Goal: Use online tool/utility

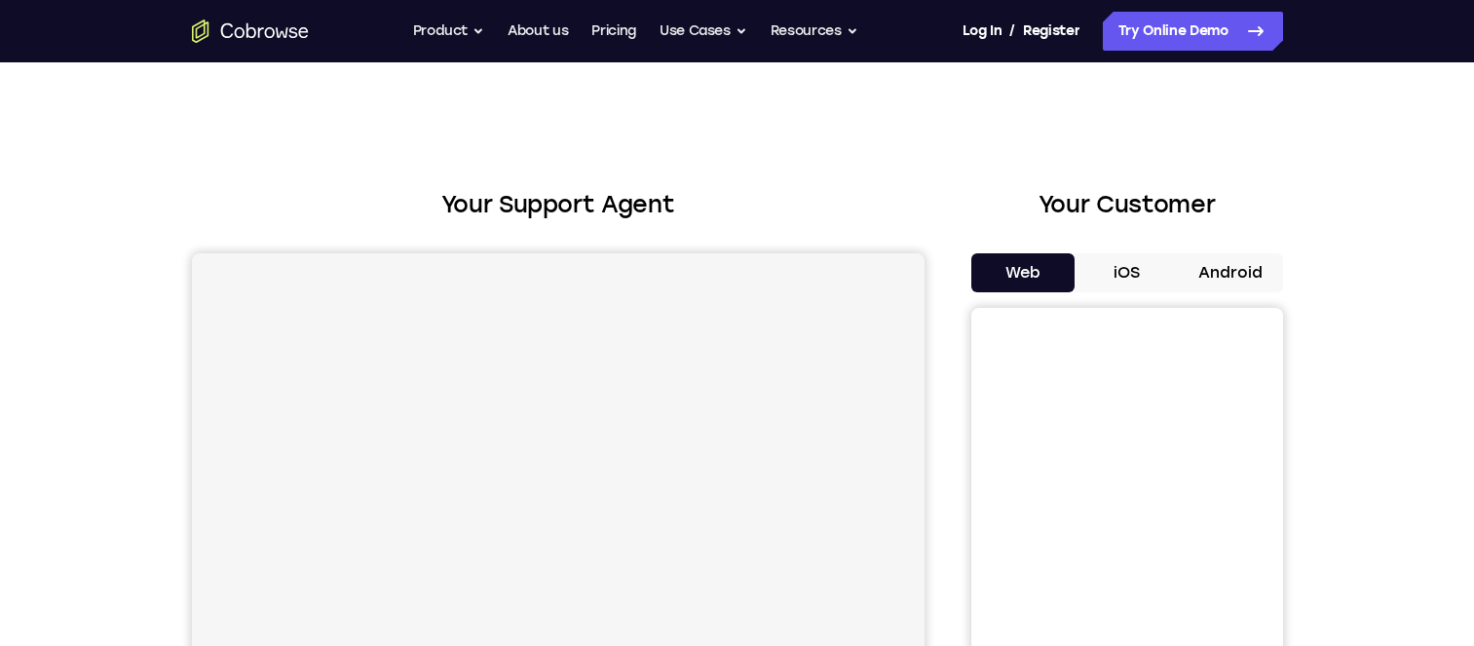
click at [1283, 253] on button "Android" at bounding box center [1230, 272] width 104 height 39
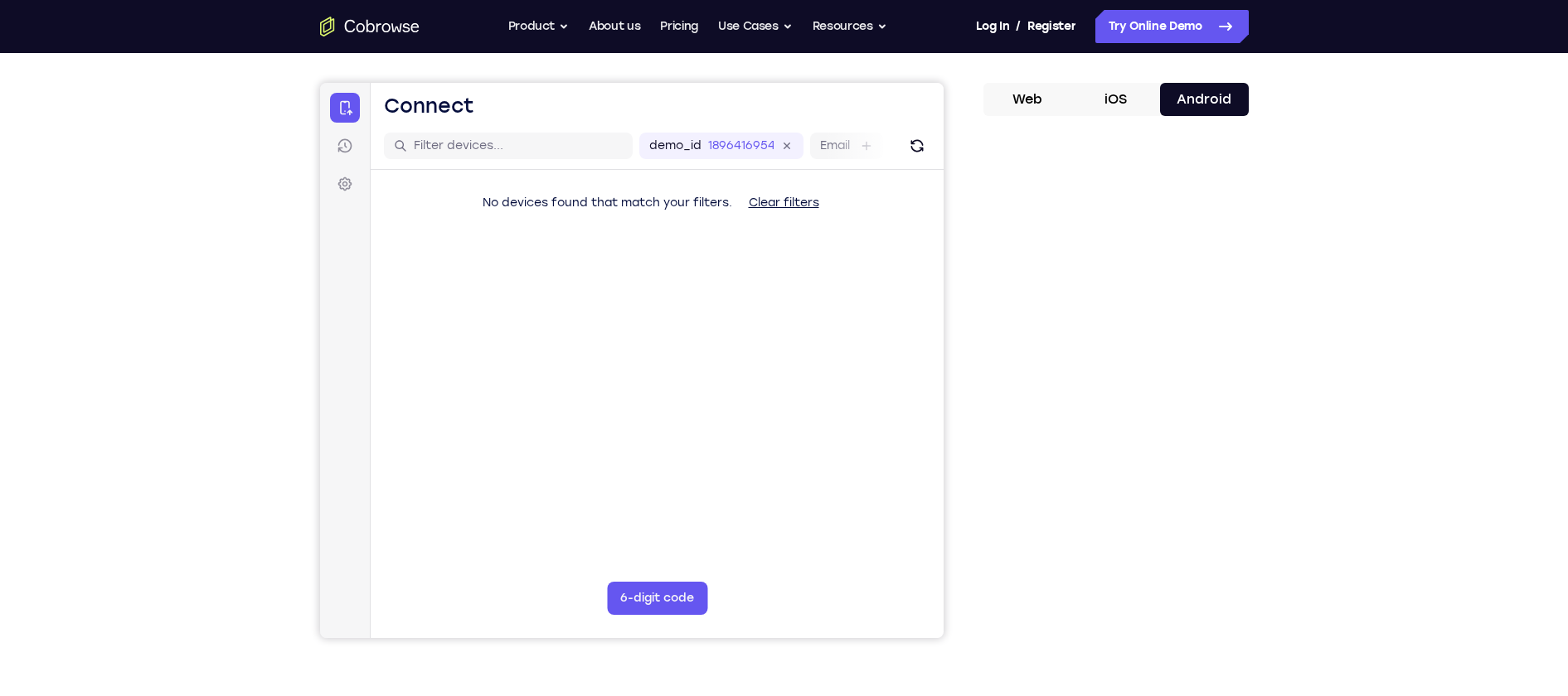
click at [1112, 100] on button "iOS" at bounding box center [1115, 99] width 89 height 33
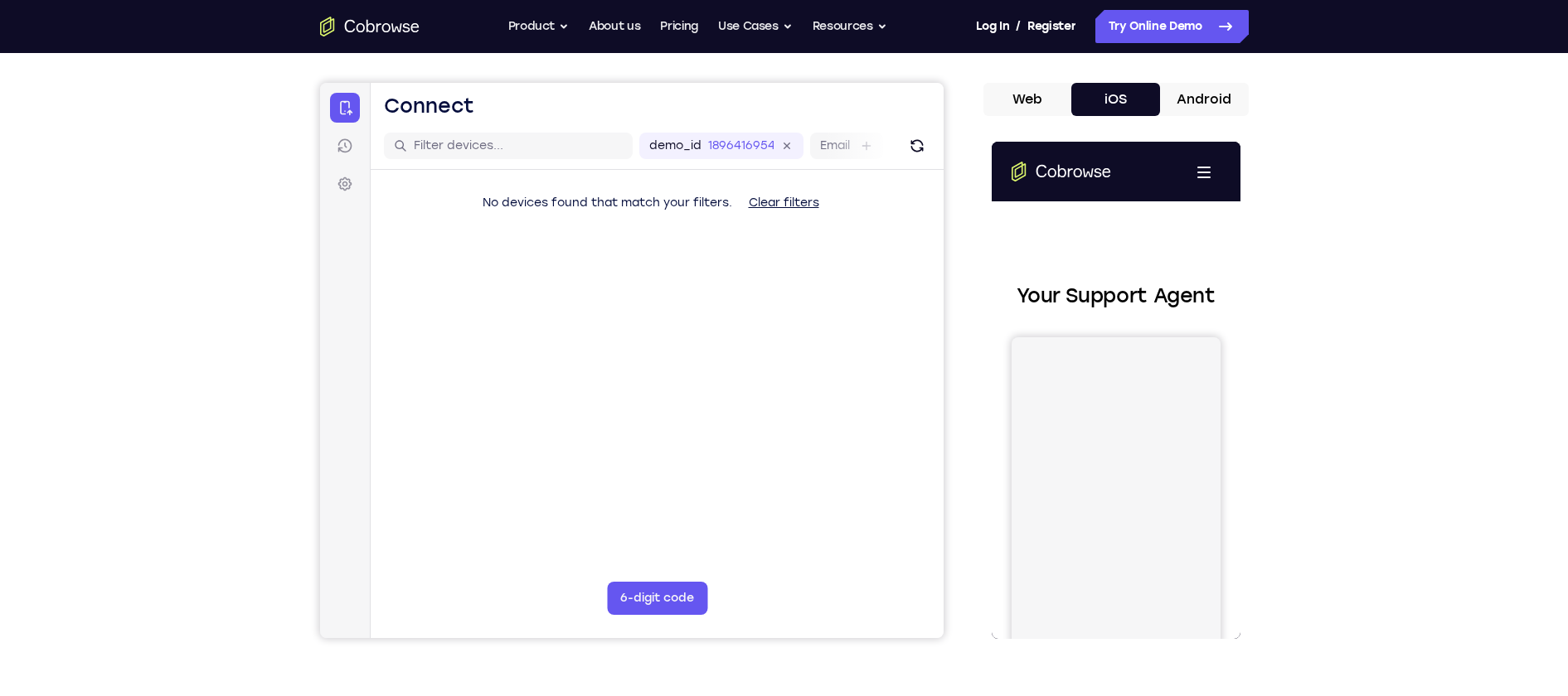
click at [1188, 100] on button "Android" at bounding box center [1205, 99] width 89 height 33
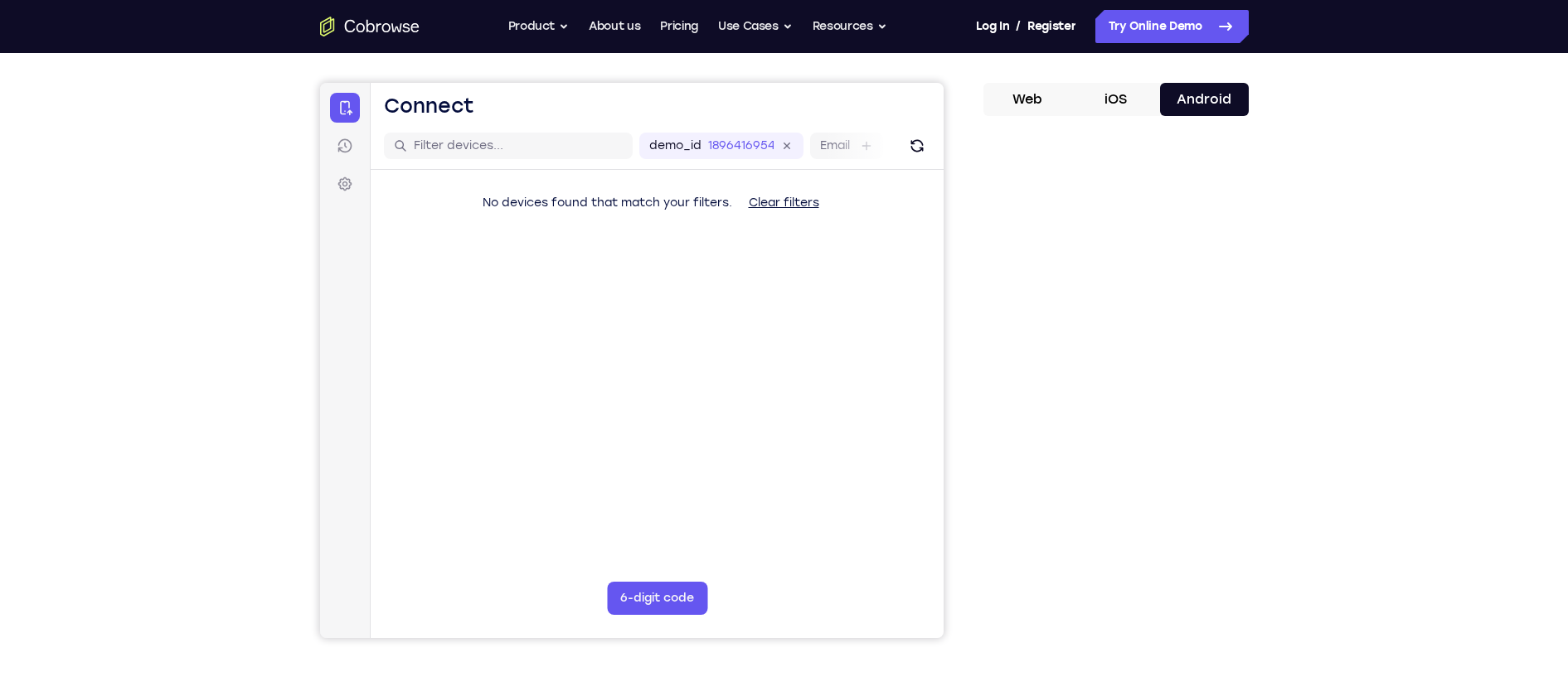
click at [1191, 100] on button "Android" at bounding box center [1205, 99] width 89 height 33
click at [1172, 24] on link "Try Online Demo" at bounding box center [1172, 26] width 153 height 33
